Goal: Task Accomplishment & Management: Complete application form

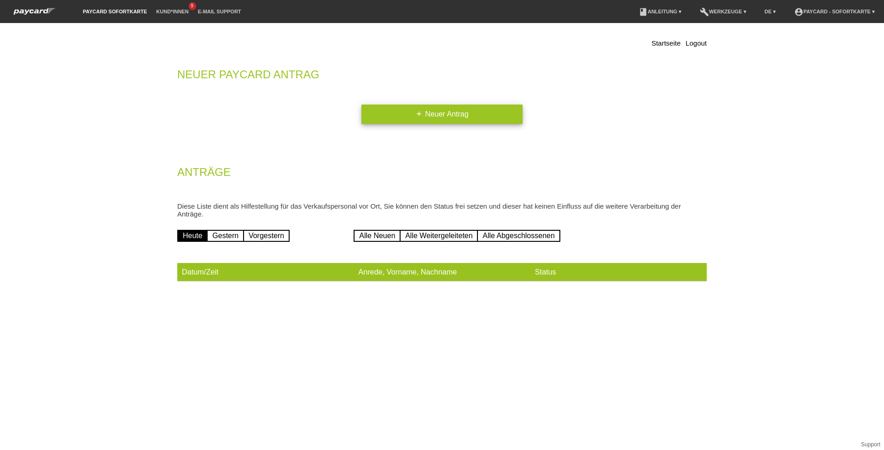
click at [377, 108] on link "add Neuer Antrag" at bounding box center [442, 114] width 161 height 19
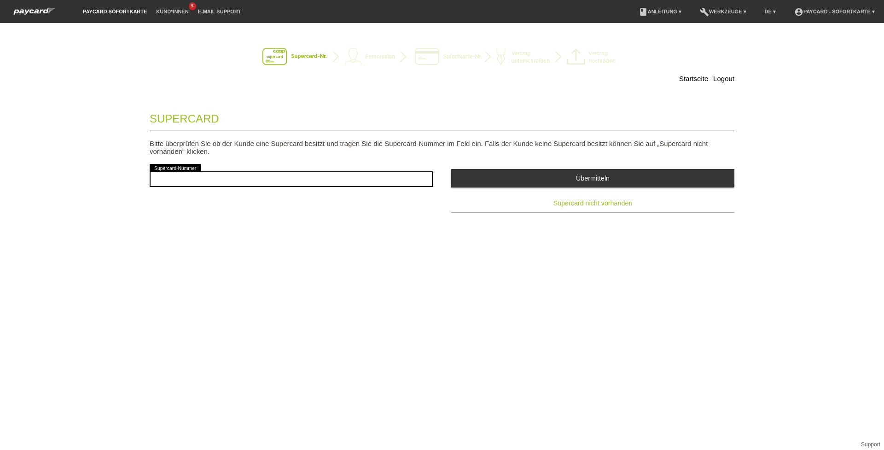
click at [570, 199] on span "Supercard nicht vorhanden" at bounding box center [593, 202] width 79 height 7
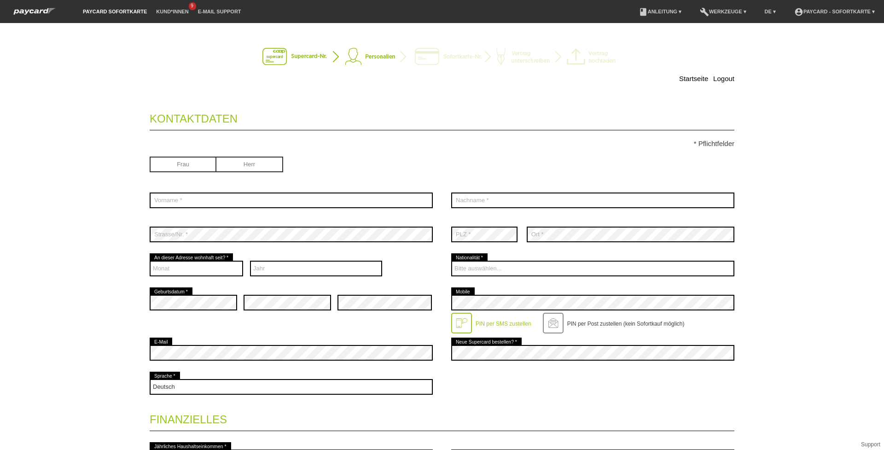
click at [251, 164] on input "radio" at bounding box center [249, 164] width 67 height 14
radio input "true"
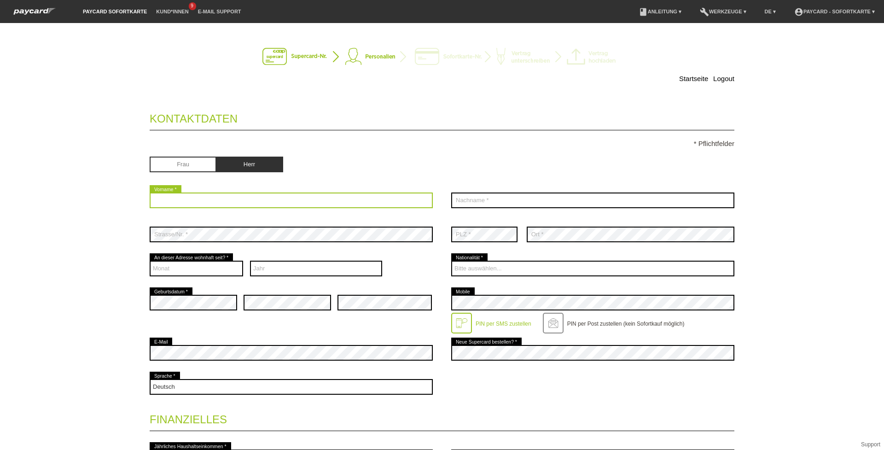
click at [243, 202] on input "text" at bounding box center [291, 201] width 283 height 16
type input "t"
type input "Tuan Dung"
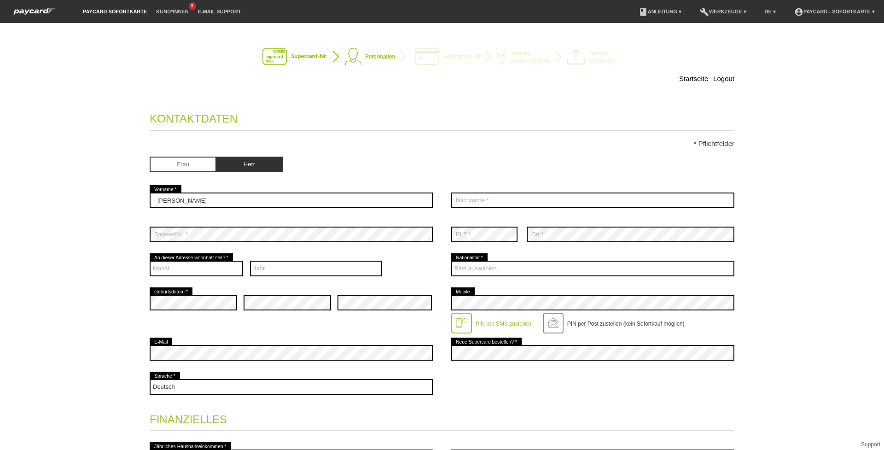
click at [544, 190] on div "error Nachname *" at bounding box center [592, 200] width 283 height 34
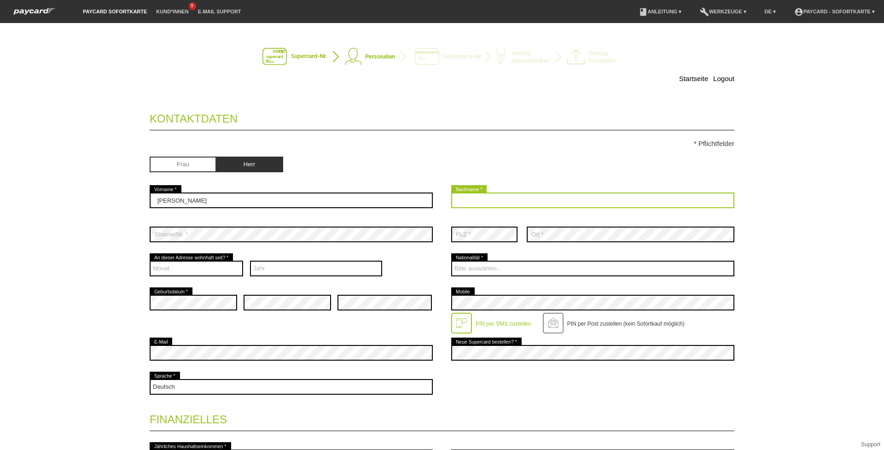
click at [529, 197] on input "text" at bounding box center [592, 201] width 283 height 16
type input "Duong"
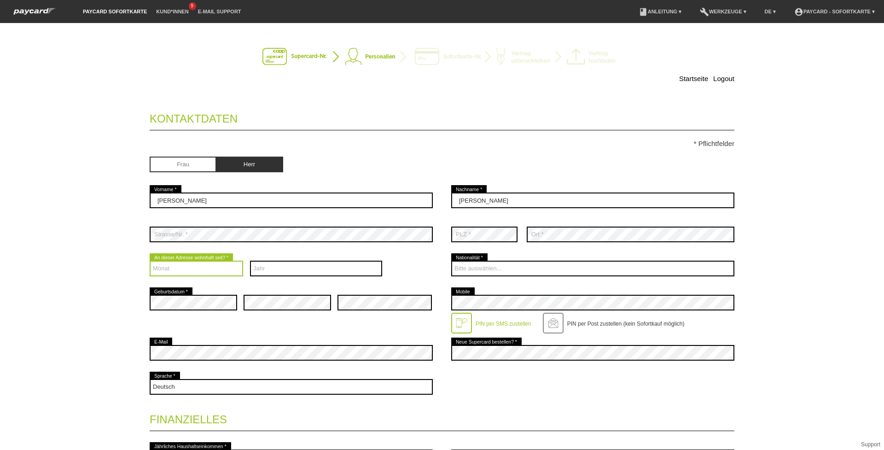
click at [207, 267] on select "Monat 01 02 03 04 05 06 07 08 09 10 11 12" at bounding box center [197, 269] width 94 height 16
select select "09"
click at [150, 261] on select "Monat 01 02 03 04 05 06 07 08 09 10 11 12" at bounding box center [197, 269] width 94 height 16
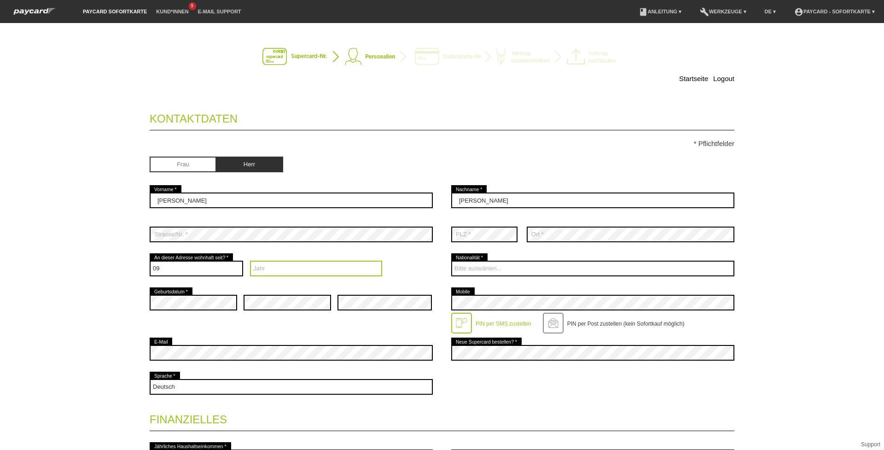
click at [303, 267] on select "Jahr 2025 2024 2023 2022 2021 2020 2019 2018 2017 2016" at bounding box center [316, 269] width 133 height 16
select select "2024"
click at [250, 261] on select "Jahr 2025 2024 2023 2022 2021 2020 2019 2018 2017 2016" at bounding box center [316, 269] width 133 height 16
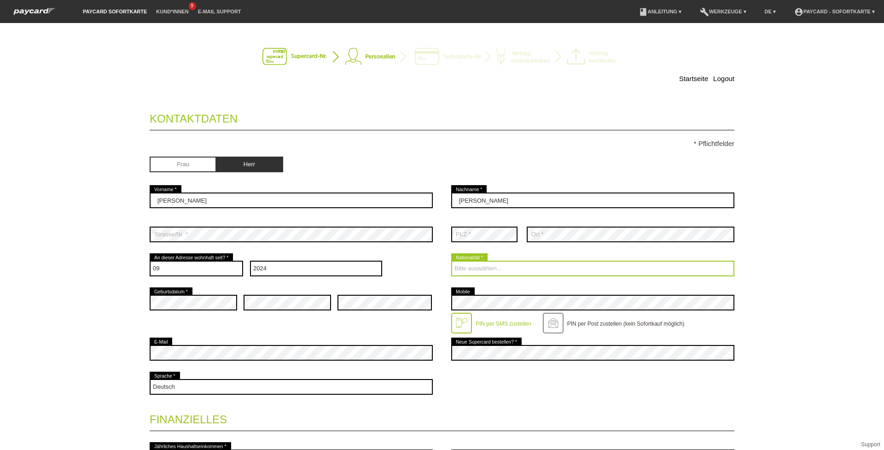
click at [486, 264] on select "Bitte auswählen... Schweiz Deutschland Liechtenstein Österreich ------------ Af…" at bounding box center [592, 269] width 283 height 16
select select "SE"
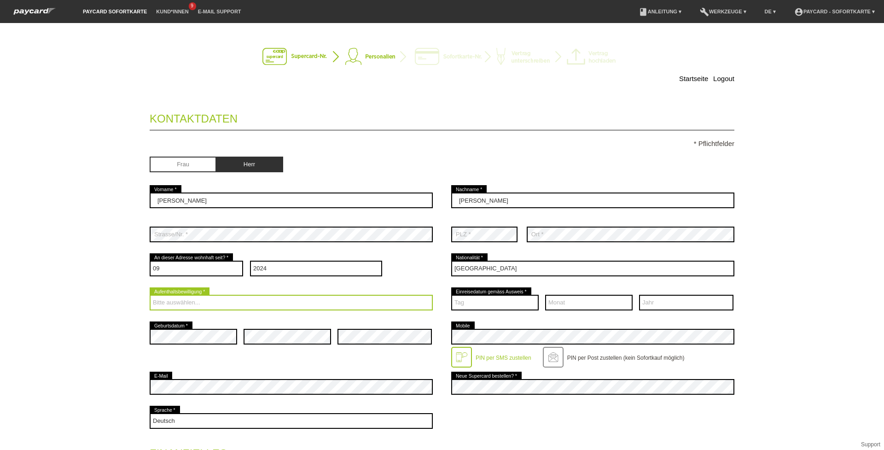
click at [226, 297] on select "Bitte auswählen... C B B - Flüchtlingsstatus Andere" at bounding box center [291, 303] width 283 height 16
select select "B"
click at [150, 295] on select "Bitte auswählen... C B B - Flüchtlingsstatus Andere" at bounding box center [291, 303] width 283 height 16
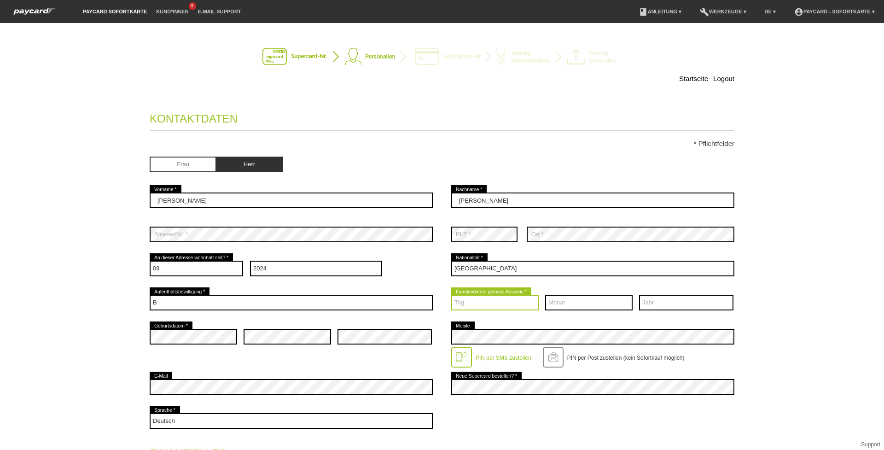
click at [460, 296] on select "Tag 01 02 03 04 05 06 07 08 09 10 11 12 13 14 15 16 17" at bounding box center [495, 303] width 88 height 16
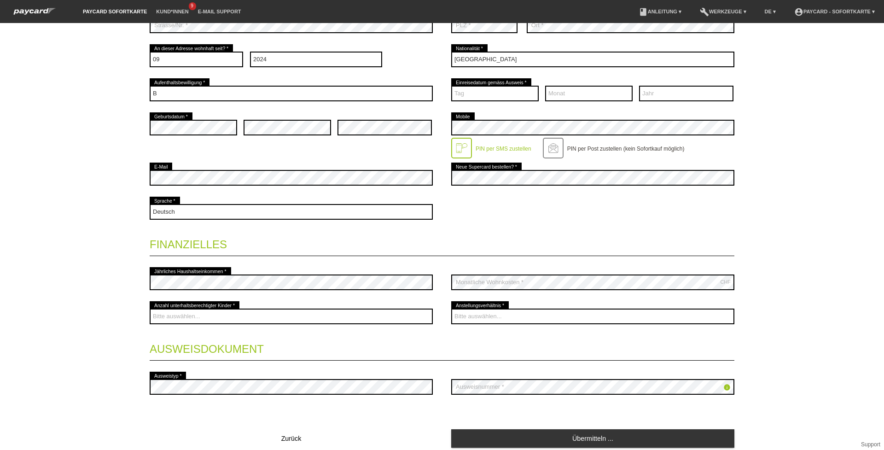
click at [481, 85] on div "Tag 01 02 03 04 05 06 07 08 09 10 11 12 13 14 15 16 17 18 19 20 21 22" at bounding box center [495, 93] width 88 height 34
click at [480, 86] on select "Tag 01 02 03 04 05 06 07 08 09 10 11 12 13 14 15 16 17" at bounding box center [495, 94] width 88 height 16
select select "29"
click at [451, 86] on select "Tag 01 02 03 04 05 06 07 08 09 10 11 12 13 14 15 16 17" at bounding box center [495, 94] width 88 height 16
click at [545, 95] on select "Monat 01 02 03 04 05 06 07 08 09 10 11 12" at bounding box center [589, 94] width 88 height 16
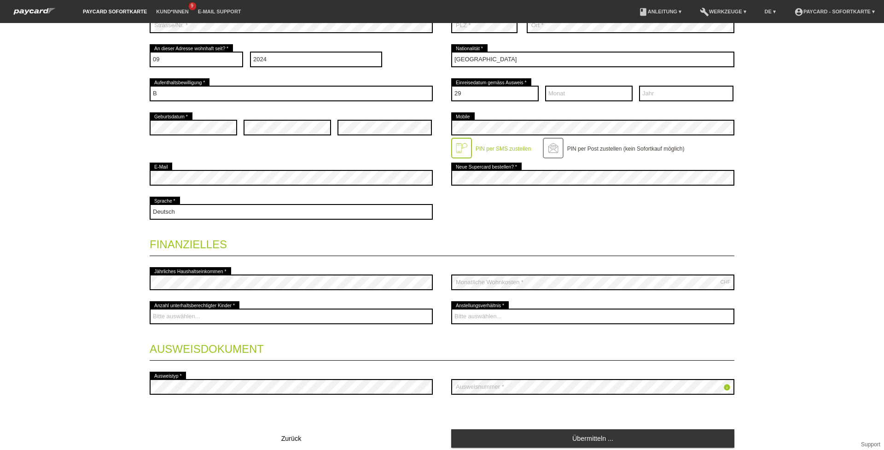
drag, startPoint x: 526, startPoint y: 203, endPoint x: 526, endPoint y: 211, distance: 7.8
click at [526, 211] on div "Deutsch Français Italiano English error Sprache *" at bounding box center [442, 212] width 585 height 34
click at [552, 90] on select "Monat 01 02 03 04 05 06 07 08 09 10 11 12" at bounding box center [589, 94] width 88 height 16
select select "06"
click at [545, 86] on select "Monat 01 02 03 04 05 06 07 08 09 10 11 12" at bounding box center [589, 94] width 88 height 16
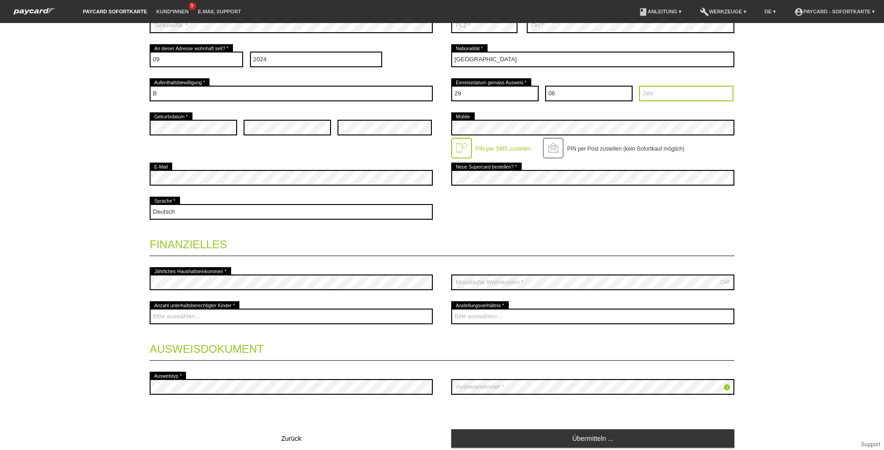
click at [645, 91] on select "Jahr 2025 2024 2023 2022 2021 2020 2019 2018 2017 2016" at bounding box center [686, 94] width 94 height 16
select select "1994"
click at [639, 86] on select "Jahr 2025 2024 2023 2022 2021 2020 2019 2018 2017 2016" at bounding box center [686, 94] width 94 height 16
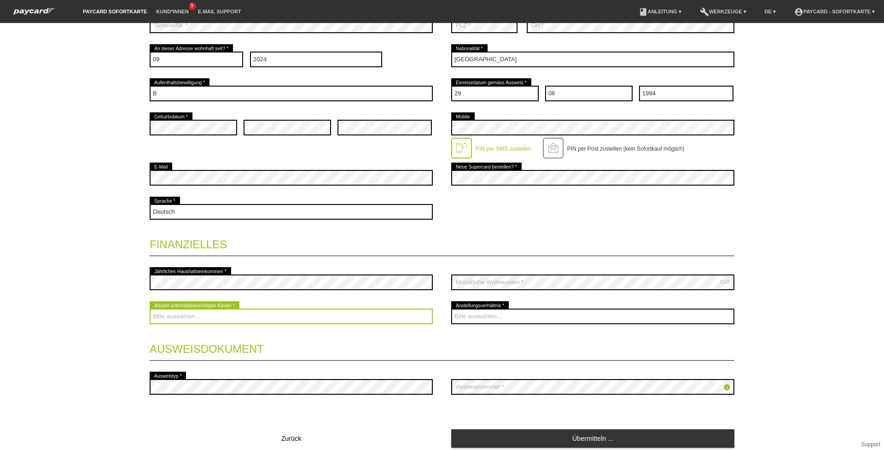
click at [244, 310] on select "Bitte auswählen... 0 1 2 3 4 5 6 7 8 9" at bounding box center [291, 317] width 283 height 16
select select "1"
click at [150, 309] on select "Bitte auswählen... 0 1 2 3 4 5 6 7 8 9" at bounding box center [291, 317] width 283 height 16
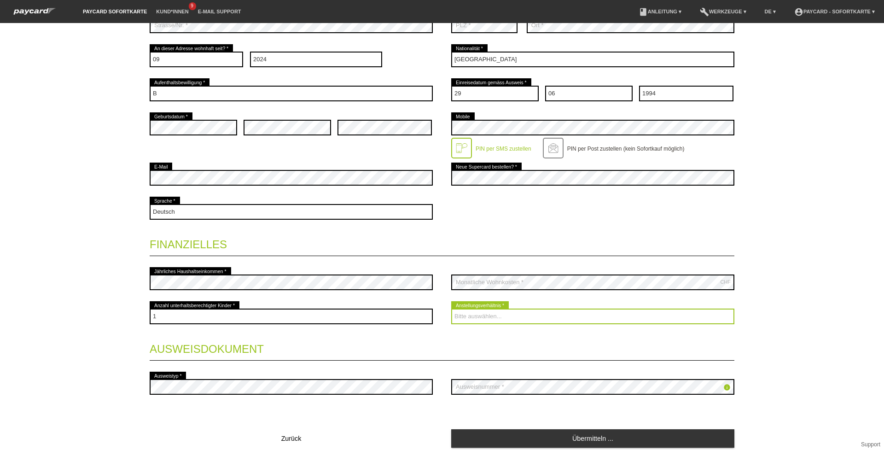
click at [467, 321] on select "Bitte auswählen... Unbefristet Befristet Lehrling/Student Pensioniert Nicht arb…" at bounding box center [592, 317] width 283 height 16
select select "INDEPENDENT"
click at [451, 309] on select "Bitte auswählen... Unbefristet Befristet Lehrling/Student Pensioniert Nicht arb…" at bounding box center [592, 317] width 283 height 16
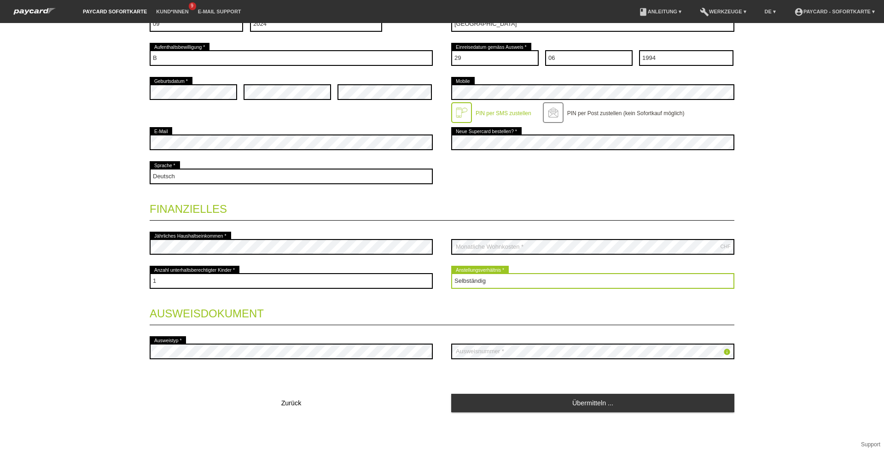
click at [497, 277] on select "Bitte auswählen... Unbefristet Befristet Lehrling/Student Pensioniert Nicht arb…" at bounding box center [592, 281] width 283 height 16
click at [451, 273] on select "Bitte auswählen... Unbefristet Befristet Lehrling/Student Pensioniert Nicht arb…" at bounding box center [592, 281] width 283 height 16
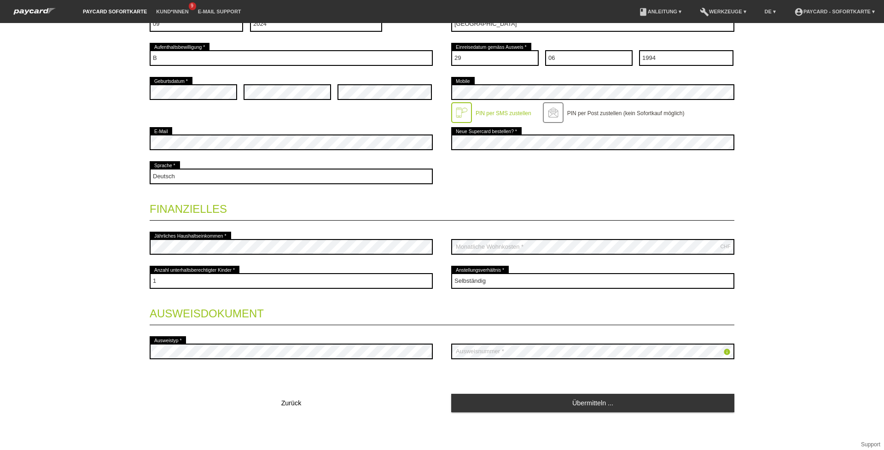
click at [512, 393] on div "Übermitteln ..." at bounding box center [592, 400] width 283 height 26
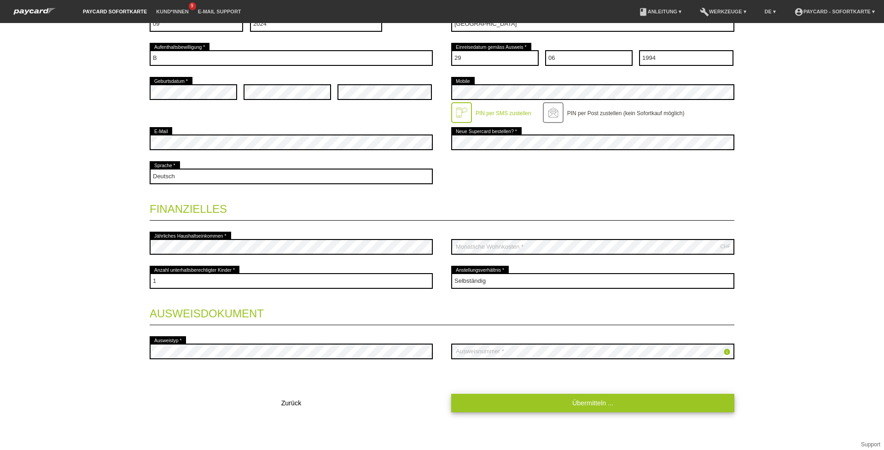
click at [512, 394] on link "Übermitteln ..." at bounding box center [592, 403] width 283 height 18
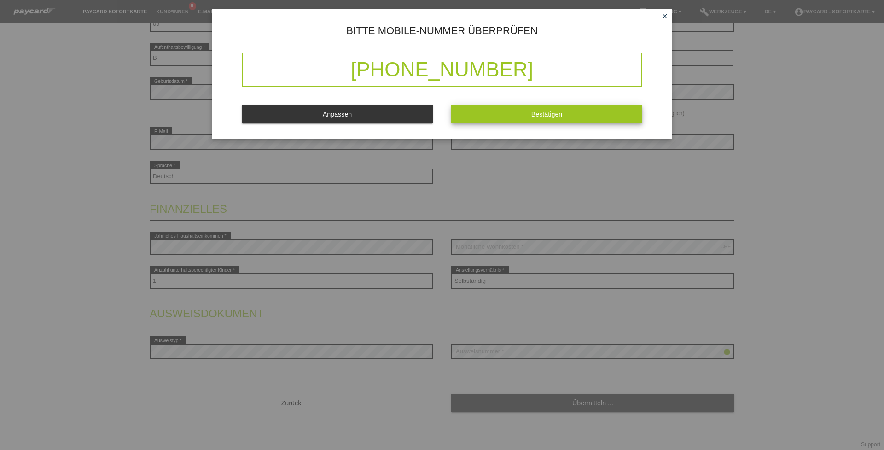
click at [476, 110] on button "Bestätigen" at bounding box center [546, 114] width 191 height 18
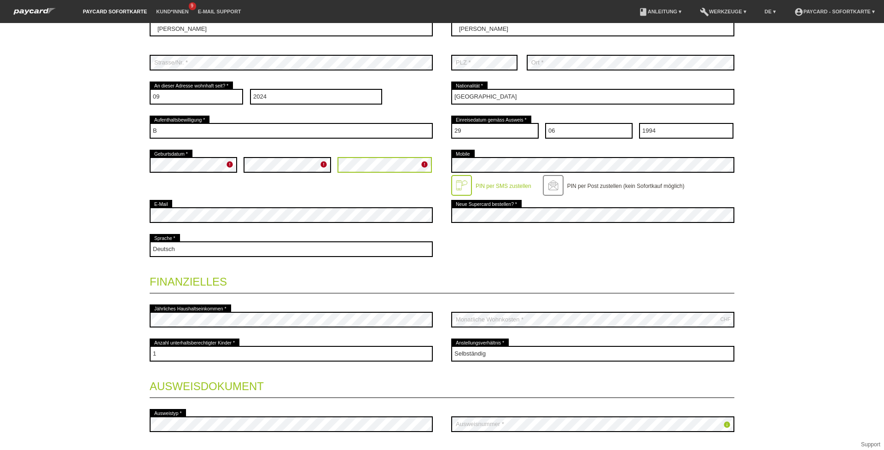
scroll to position [222, 0]
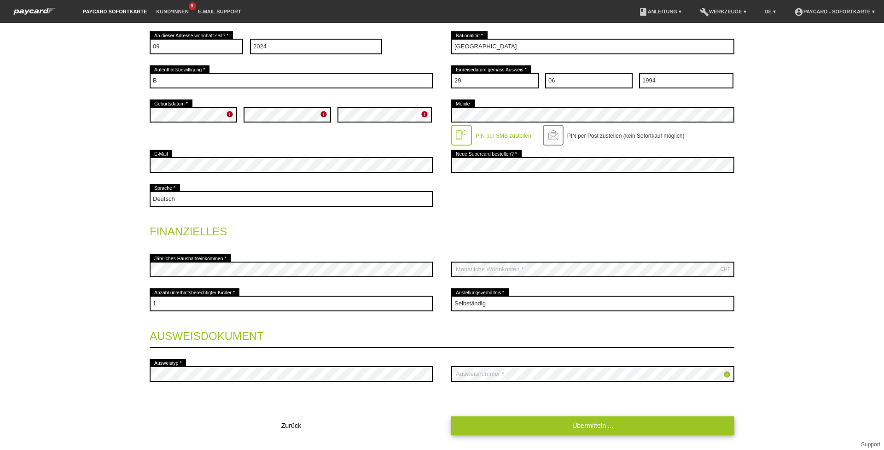
click at [515, 419] on link "Übermitteln ..." at bounding box center [592, 425] width 283 height 18
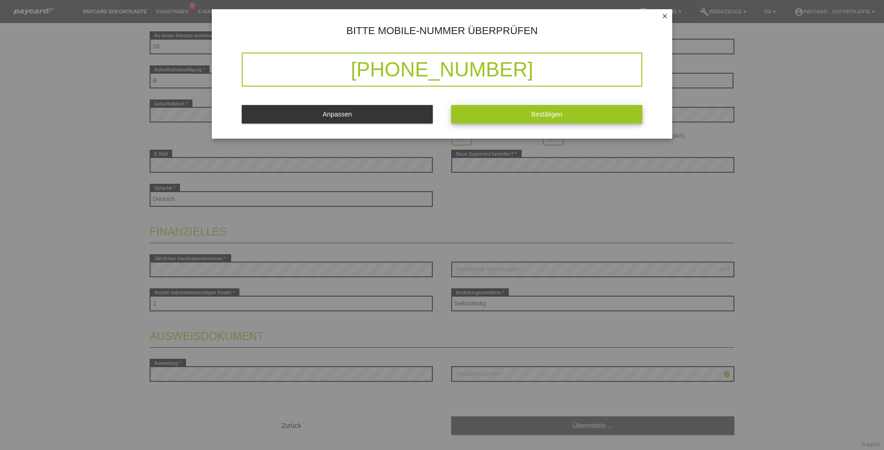
click at [514, 112] on button "Bestätigen" at bounding box center [546, 114] width 191 height 18
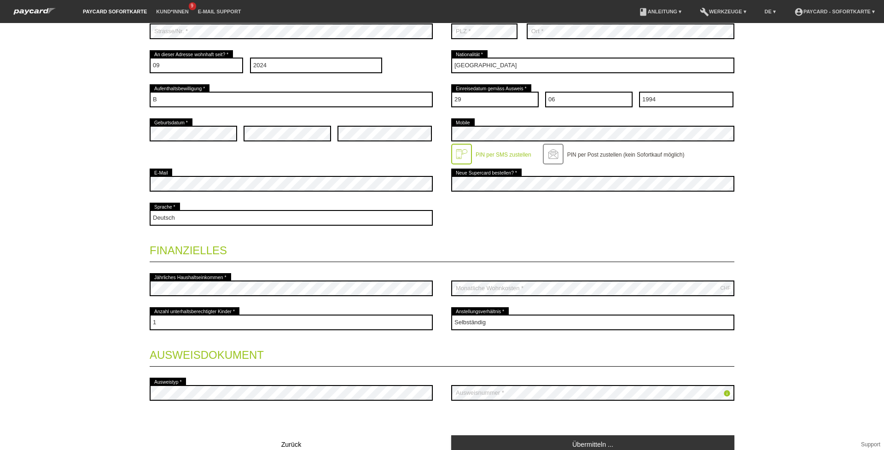
scroll to position [0, 0]
